Goal: Information Seeking & Learning: Understand process/instructions

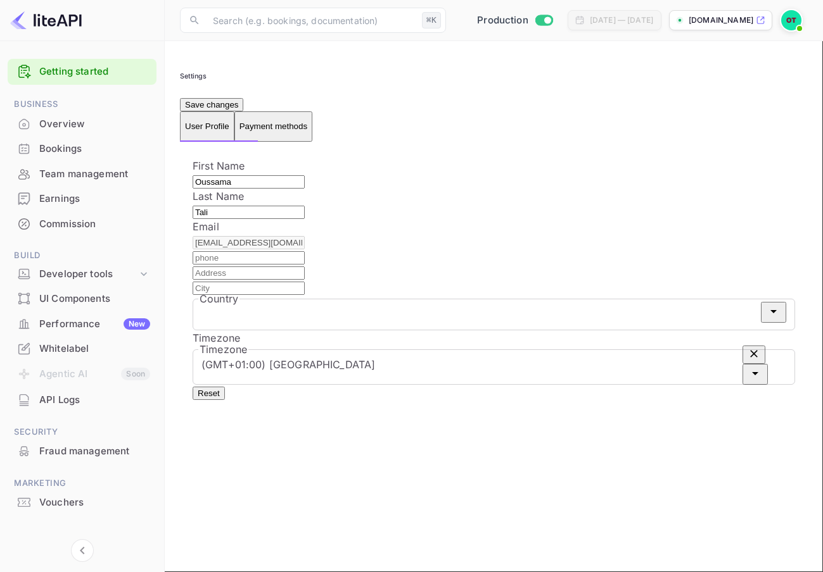
click at [782, 25] on img at bounding box center [791, 20] width 20 height 20
click at [625, 107] on div at bounding box center [411, 286] width 823 height 572
click at [92, 193] on div "Earnings" at bounding box center [94, 199] width 111 height 15
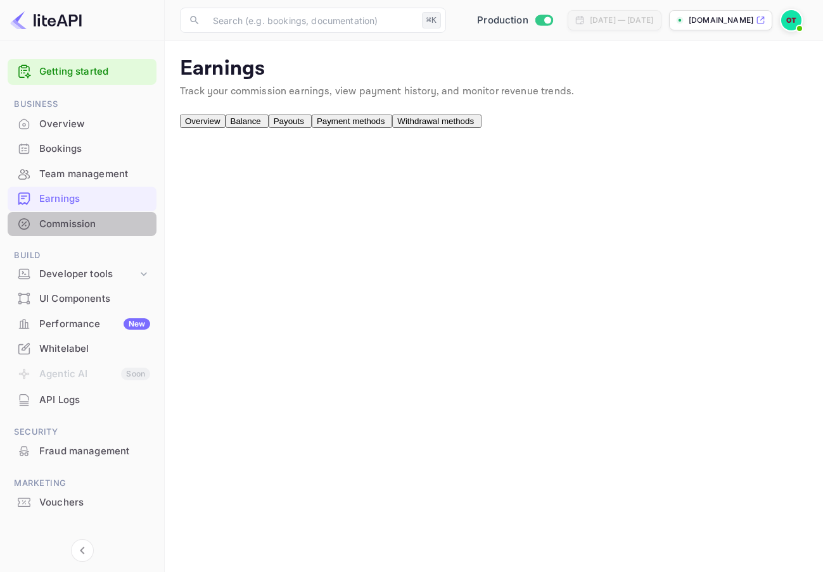
click at [101, 227] on div "Commission" at bounding box center [94, 224] width 111 height 15
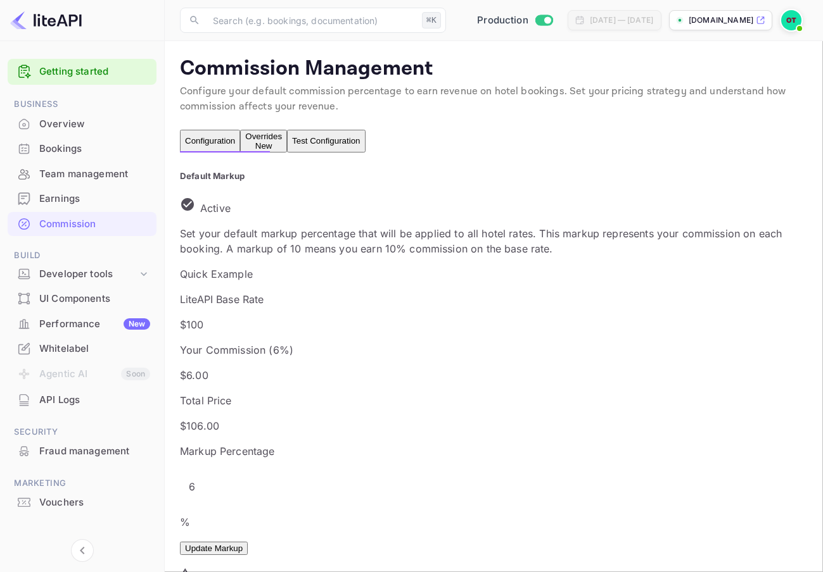
scroll to position [225, 374]
click at [93, 142] on div "Bookings" at bounding box center [94, 149] width 111 height 15
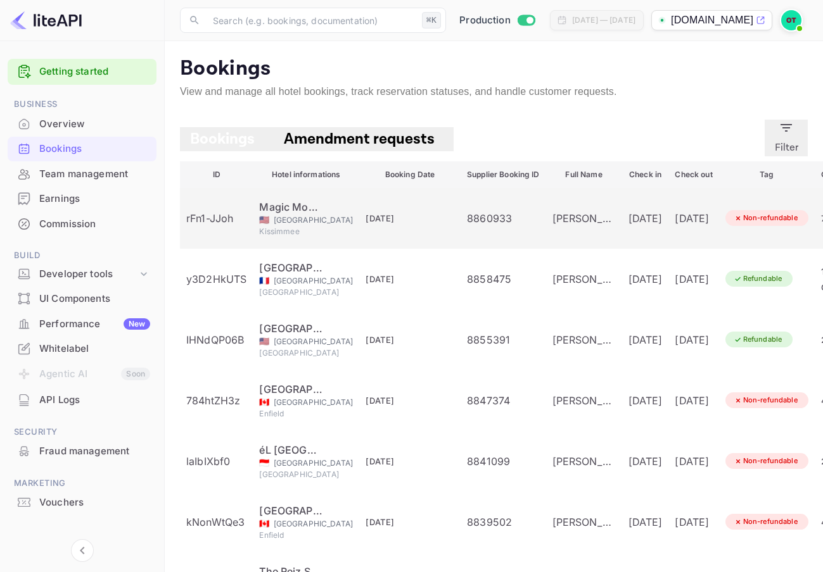
scroll to position [13, 0]
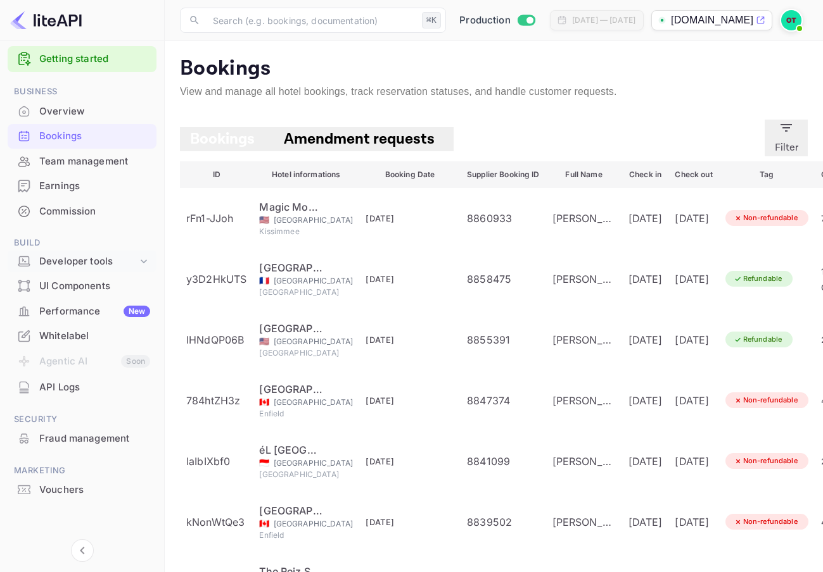
click at [139, 259] on icon at bounding box center [143, 261] width 13 height 13
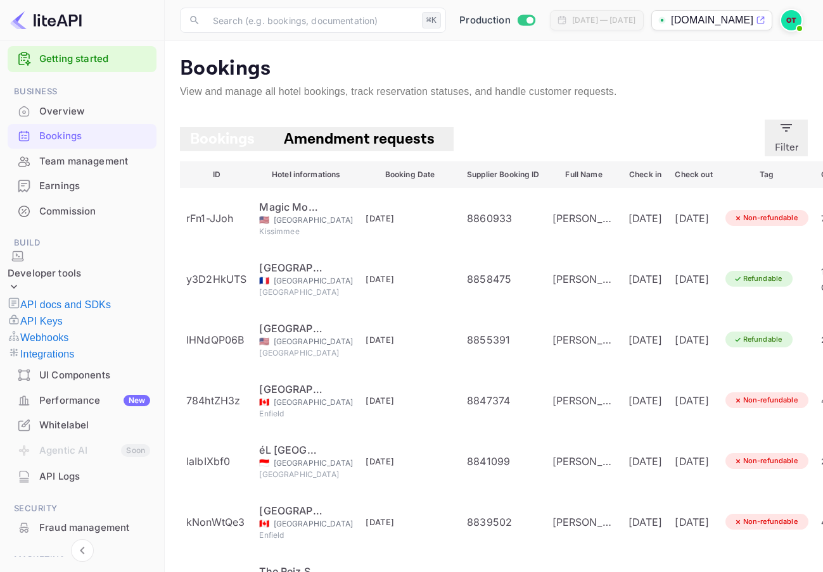
click at [20, 281] on icon at bounding box center [14, 287] width 13 height 13
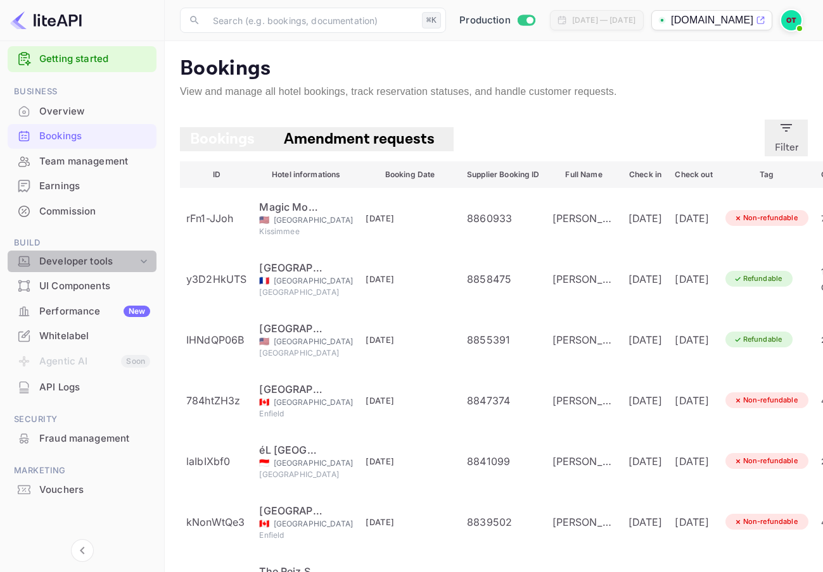
click at [146, 258] on icon at bounding box center [143, 261] width 13 height 13
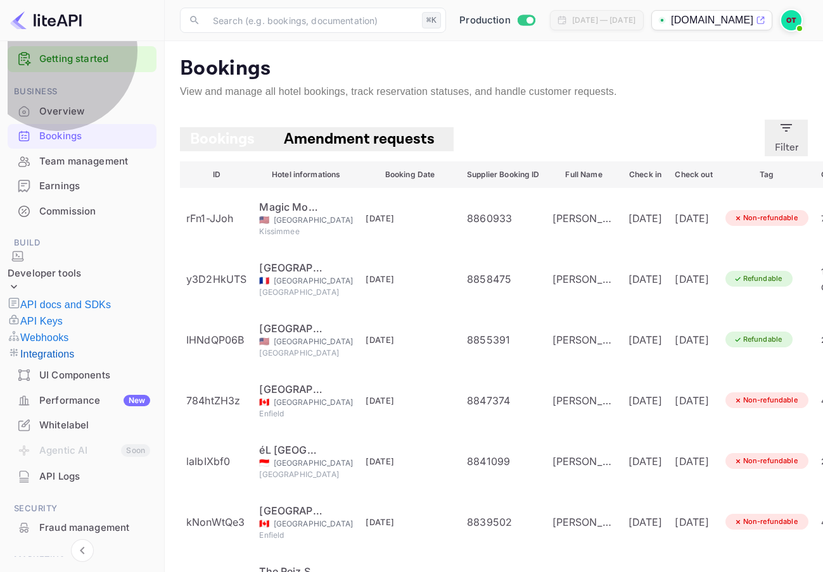
click at [72, 348] on p "Integrations" at bounding box center [47, 354] width 54 height 15
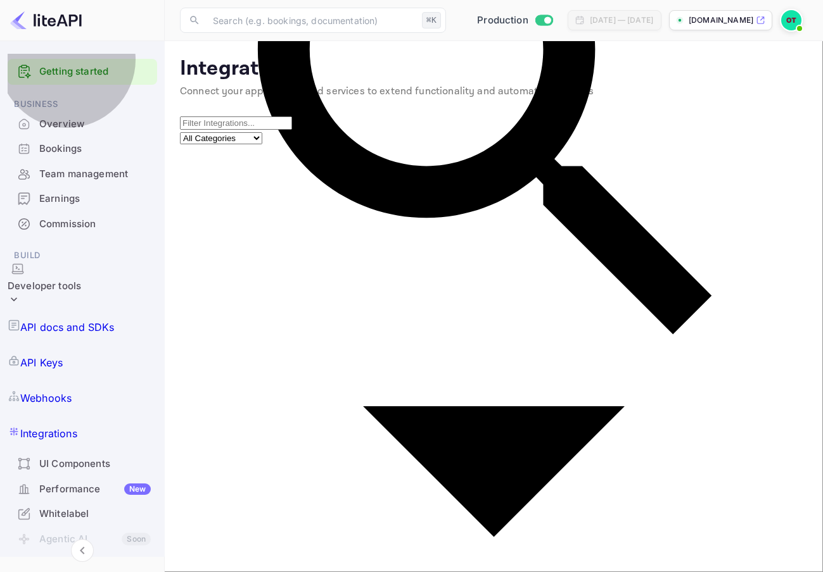
click at [72, 391] on p "Webhooks" at bounding box center [45, 398] width 51 height 15
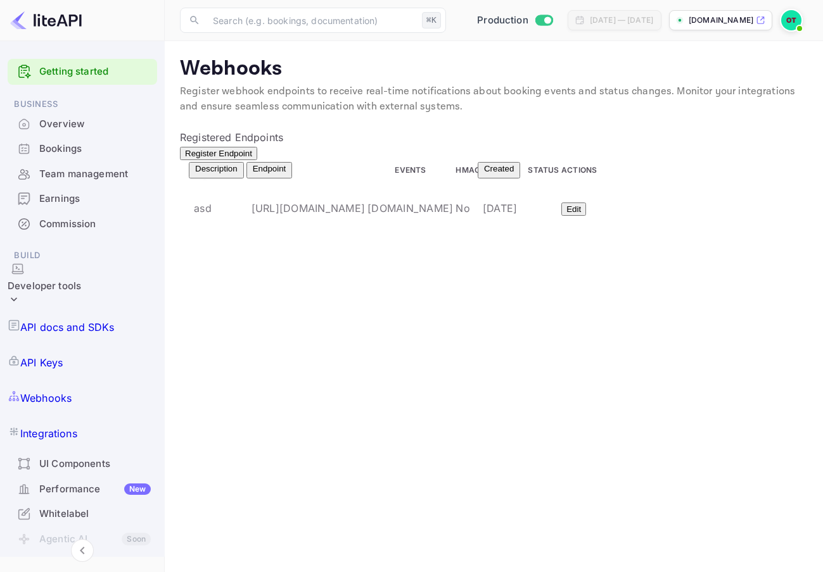
click at [75, 426] on p "Integrations" at bounding box center [48, 433] width 57 height 15
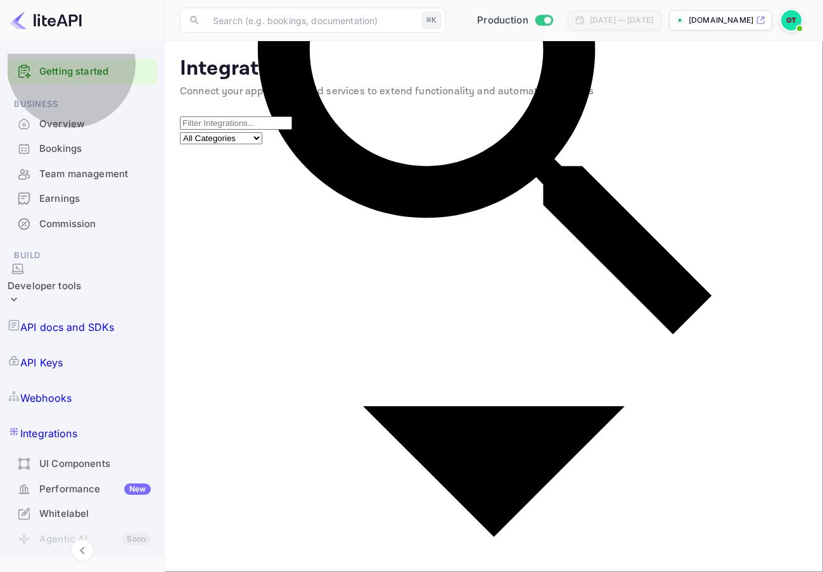
click at [86, 320] on p "API docs and SDKs" at bounding box center [67, 327] width 94 height 15
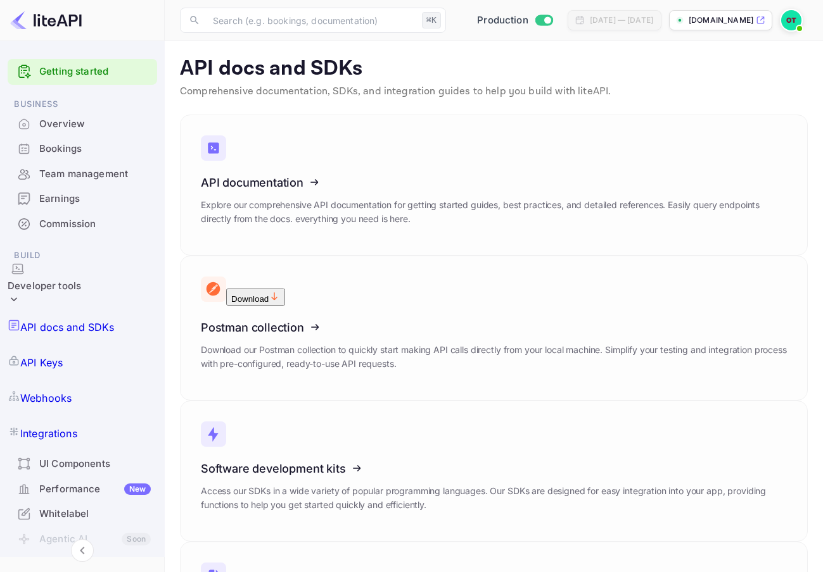
click at [47, 355] on p "API Keys" at bounding box center [41, 362] width 42 height 15
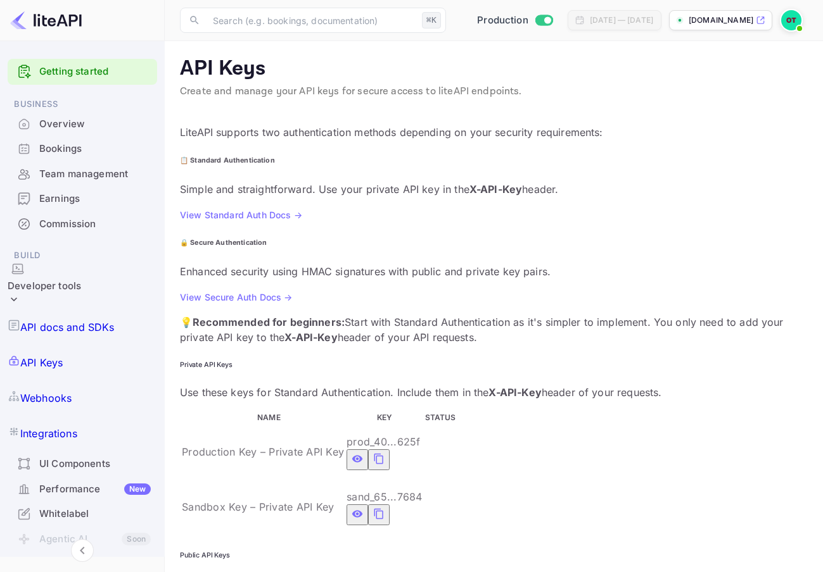
scroll to position [75, 0]
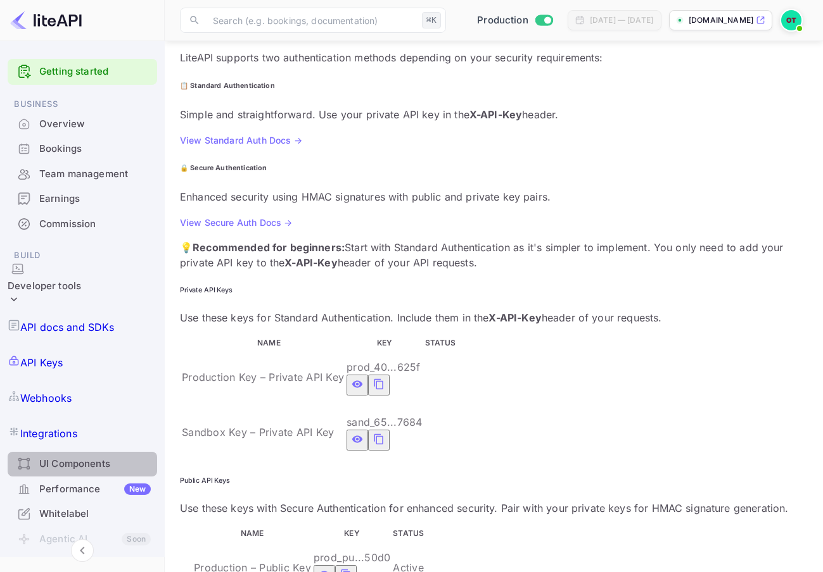
click at [96, 452] on div "UI Components" at bounding box center [82, 464] width 149 height 25
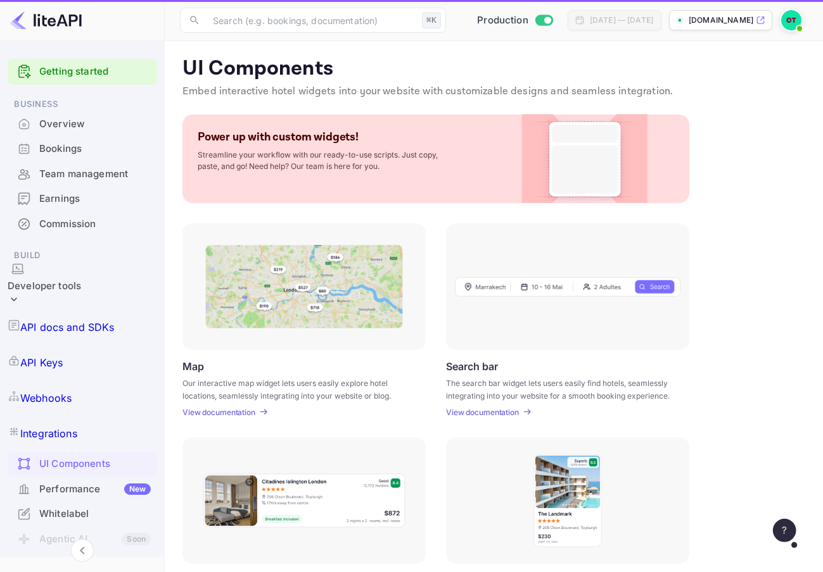
click at [79, 457] on div "UI Components" at bounding box center [94, 464] width 111 height 15
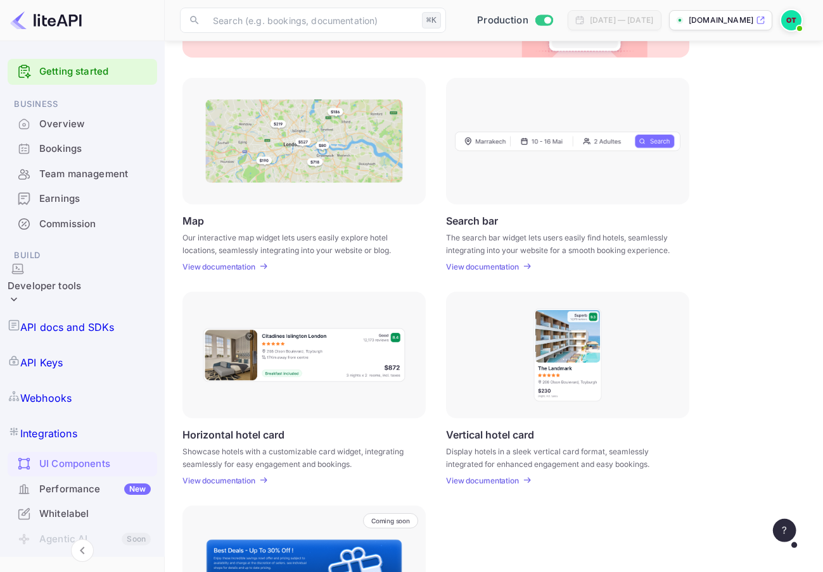
scroll to position [281, 0]
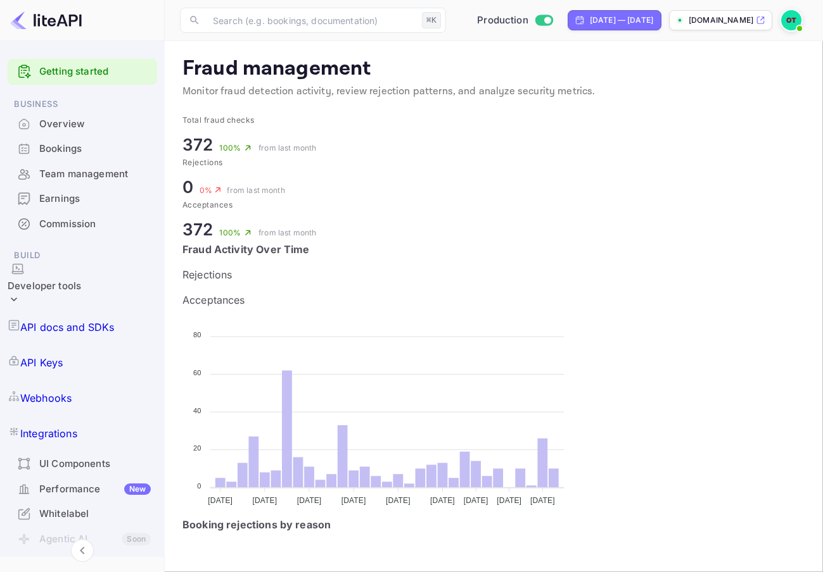
click at [108, 65] on link "Getting started" at bounding box center [94, 72] width 111 height 15
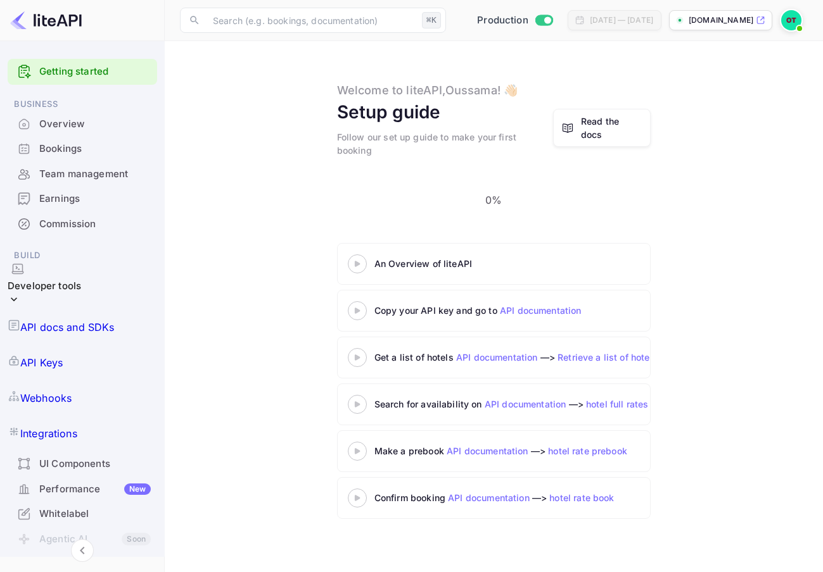
click at [470, 143] on div "Follow our set up guide to make your first booking" at bounding box center [445, 143] width 216 height 27
click at [435, 124] on div "Setup guide" at bounding box center [389, 112] width 104 height 27
click at [420, 114] on div "Setup guide" at bounding box center [389, 112] width 104 height 27
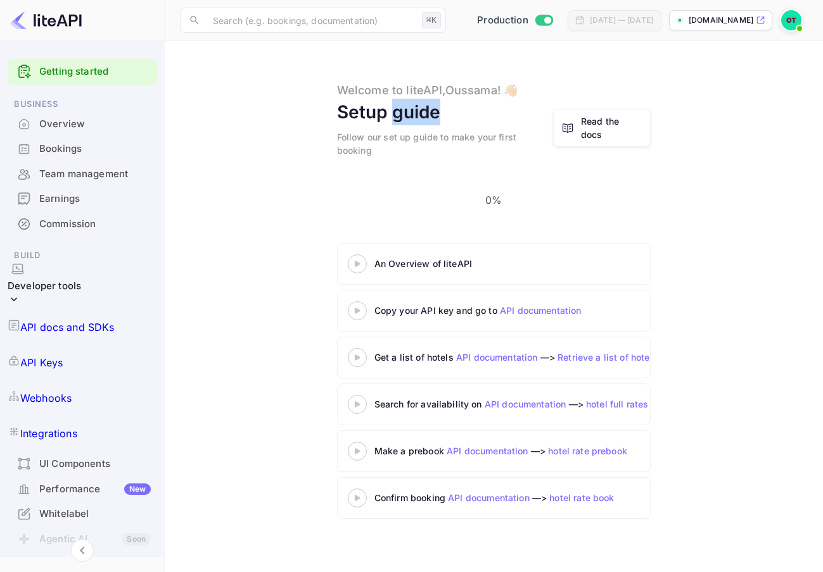
click at [420, 114] on div "Setup guide" at bounding box center [389, 112] width 104 height 27
click at [95, 217] on div "Commission" at bounding box center [94, 224] width 111 height 15
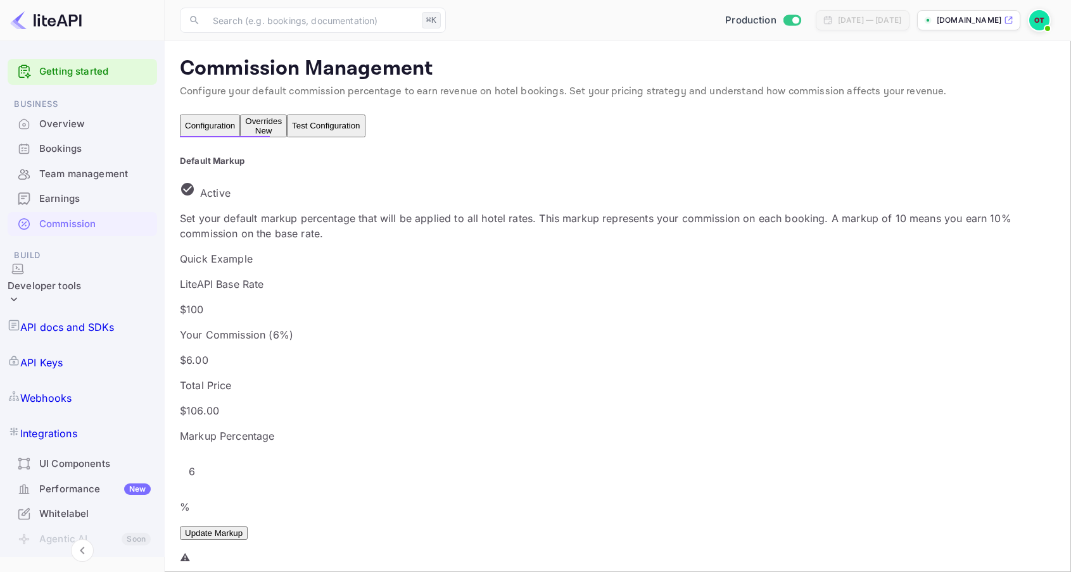
click at [600, 211] on div "Default Markup Active Set your default markup percentage that will be applied t…" at bounding box center [618, 431] width 876 height 552
click at [576, 222] on p "Set your default markup percentage that will be applied to all hotel rates. Thi…" at bounding box center [618, 226] width 876 height 30
click at [554, 226] on p "Set your default markup percentage that will be applied to all hotel rates. Thi…" at bounding box center [618, 226] width 876 height 30
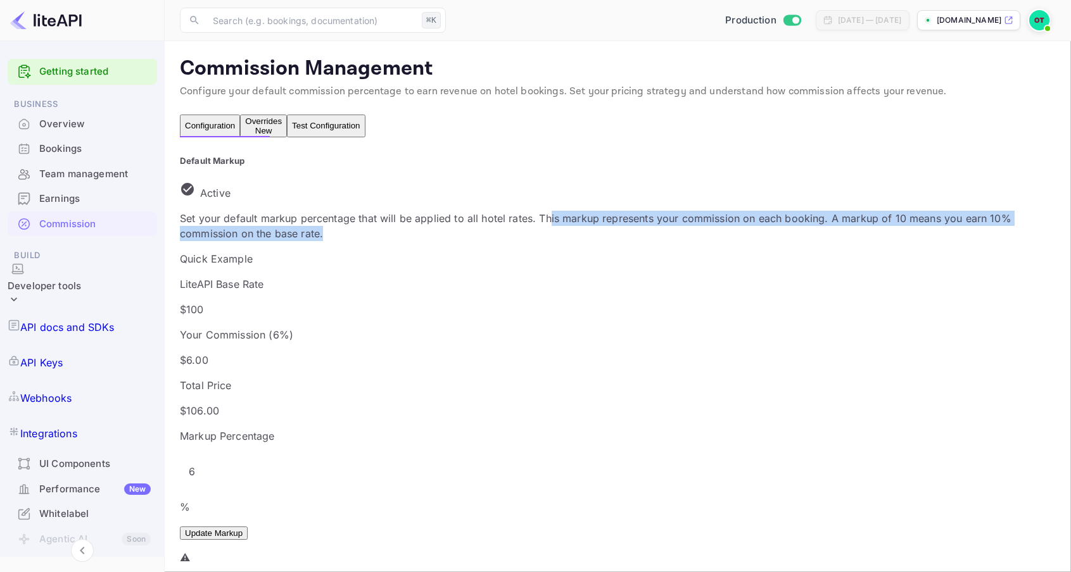
drag, startPoint x: 577, startPoint y: 238, endPoint x: 545, endPoint y: 229, distance: 33.5
click at [545, 229] on p "Set your default markup percentage that will be applied to all hotel rates. Thi…" at bounding box center [618, 226] width 876 height 30
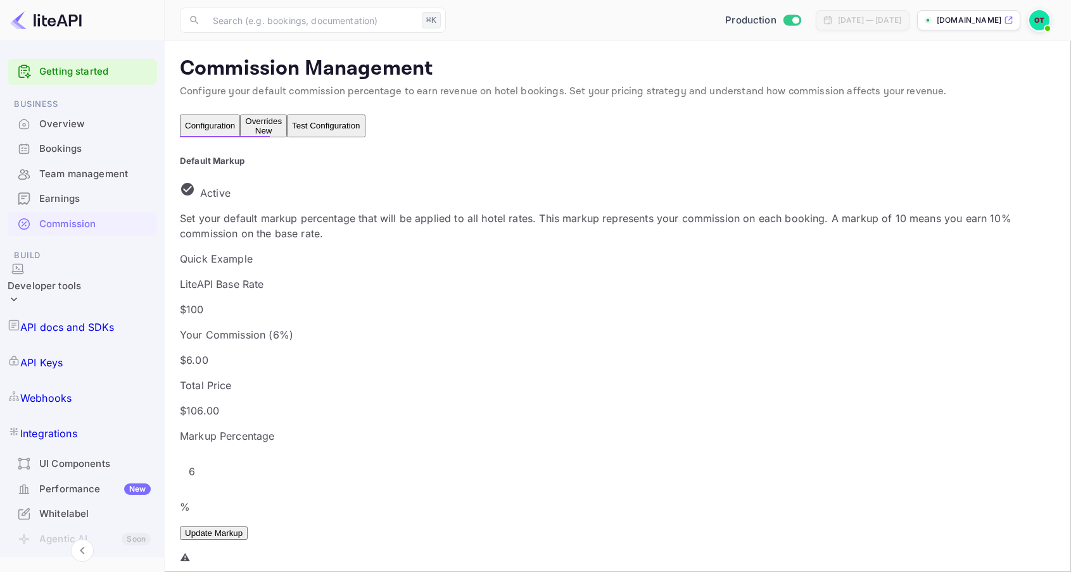
click at [489, 220] on p "Set your default markup percentage that will be applied to all hotel rates. Thi…" at bounding box center [618, 226] width 876 height 30
click at [365, 137] on button "Test Configuration" at bounding box center [326, 126] width 78 height 23
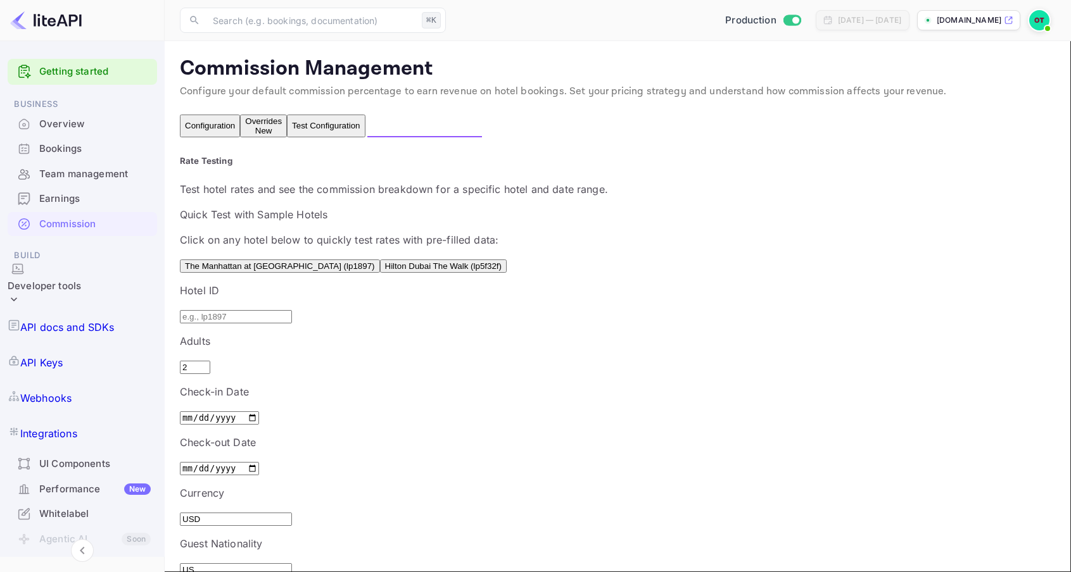
click at [289, 324] on input "text" at bounding box center [236, 316] width 112 height 13
click at [324, 273] on button "The Manhattan at [GEOGRAPHIC_DATA] (lp1897)" at bounding box center [280, 266] width 200 height 13
type input "lp1897"
